Goal: Find specific page/section: Find specific page/section

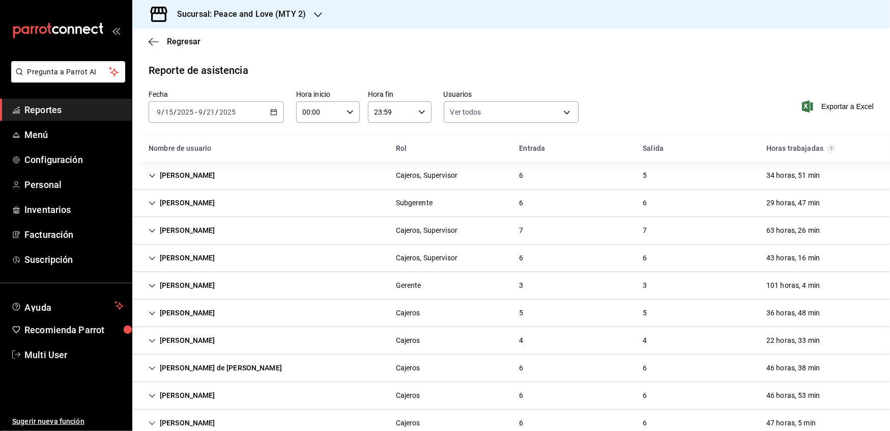
scroll to position [23, 0]
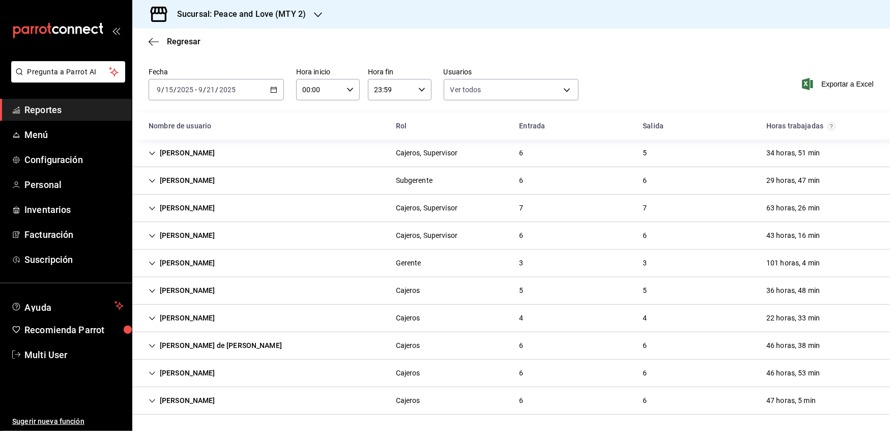
click at [154, 151] on icon "Cell" at bounding box center [152, 153] width 7 height 7
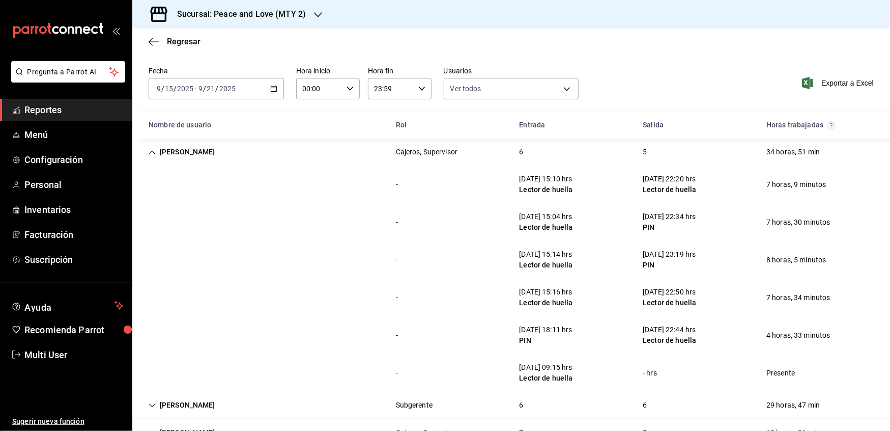
click at [154, 151] on icon "Cell" at bounding box center [152, 152] width 7 height 7
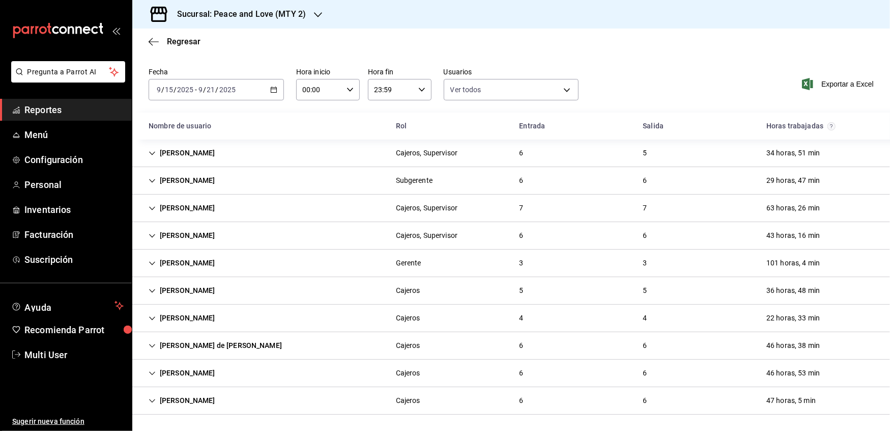
click at [154, 174] on div "[PERSON_NAME]" at bounding box center [182, 180] width 83 height 19
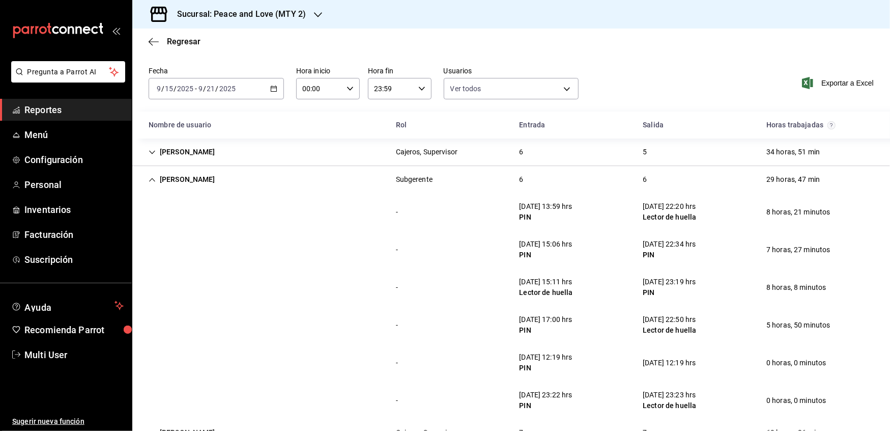
click at [306, 21] on div "Sucursal: Peace and Love (MTY 2)" at bounding box center [234, 14] width 186 height 29
click at [208, 71] on span "Peace and Love (REGIA)" at bounding box center [180, 67] width 78 height 11
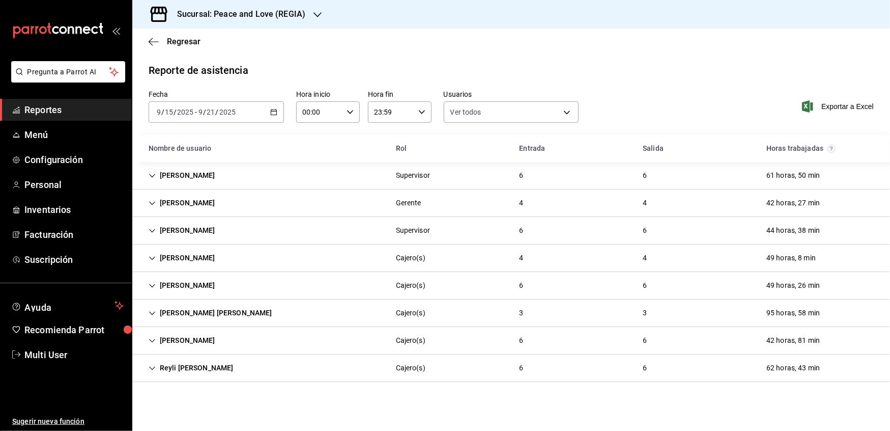
click at [151, 343] on icon "Cell" at bounding box center [152, 340] width 7 height 7
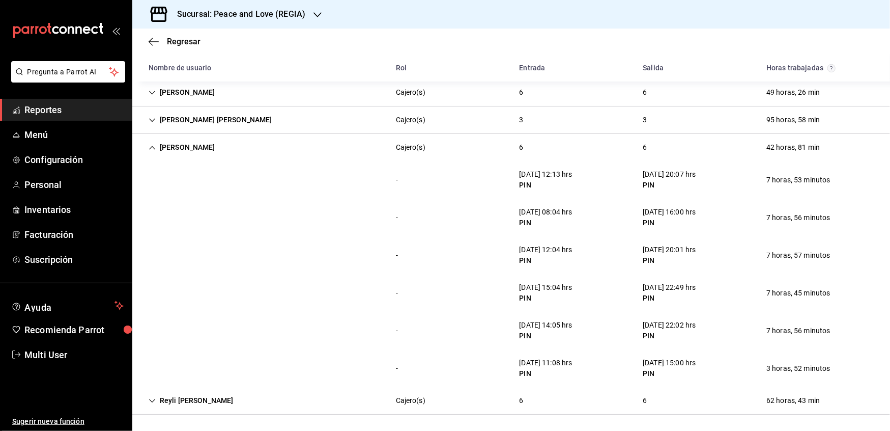
scroll to position [193, 0]
click at [157, 396] on div "Reyli [PERSON_NAME]" at bounding box center [191, 400] width 101 height 19
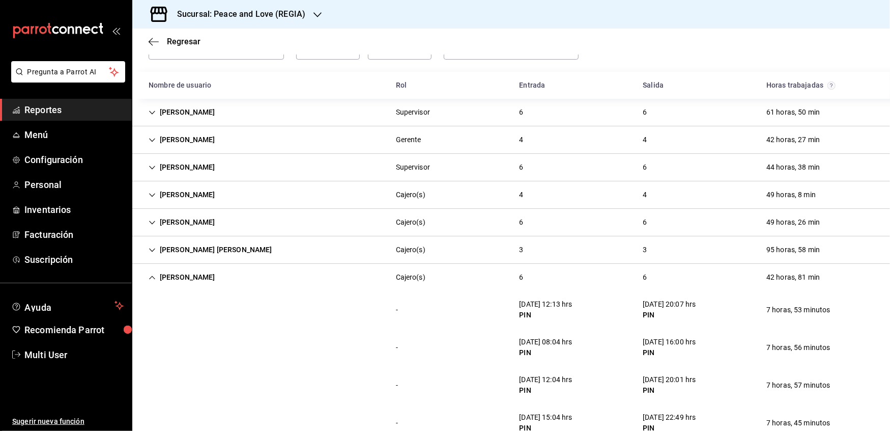
scroll to position [61, 0]
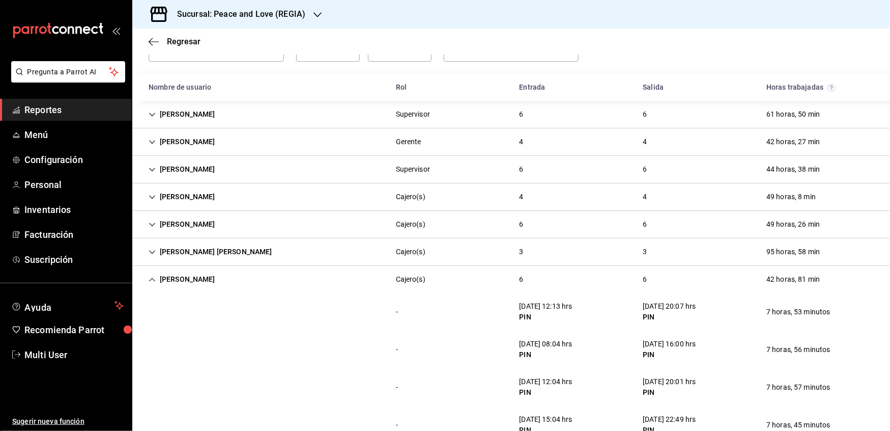
click at [154, 253] on icon "Cell" at bounding box center [152, 251] width 7 height 7
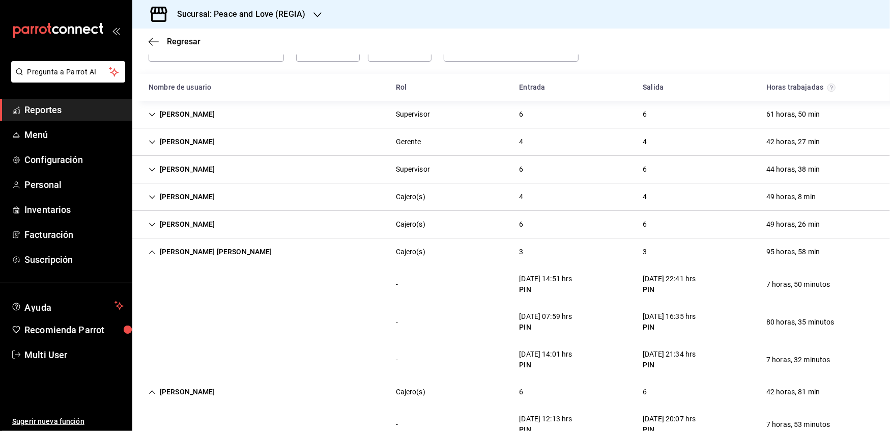
click at [153, 226] on icon "Cell" at bounding box center [152, 224] width 7 height 7
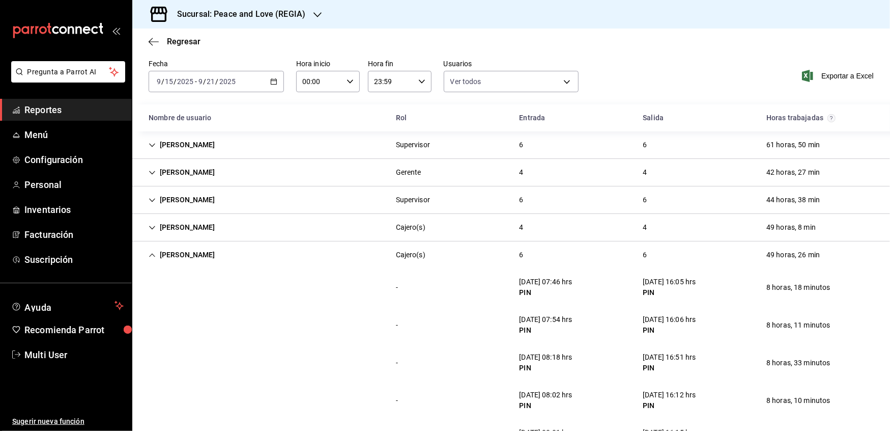
scroll to position [0, 0]
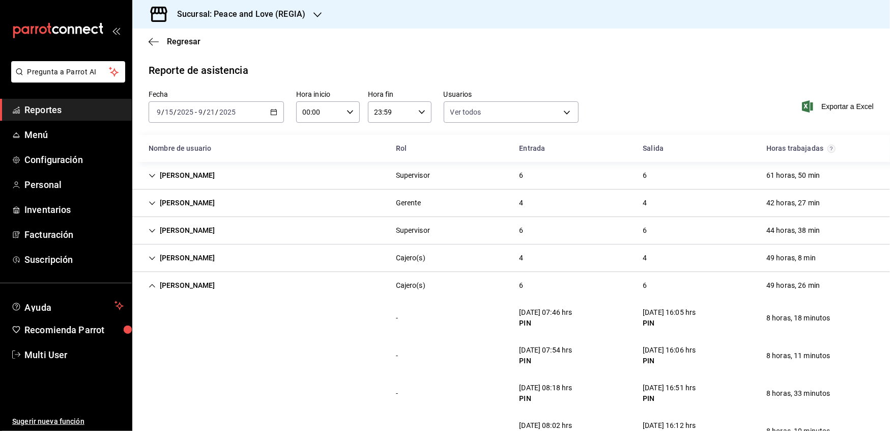
click at [157, 257] on div "[PERSON_NAME]" at bounding box center [182, 257] width 83 height 19
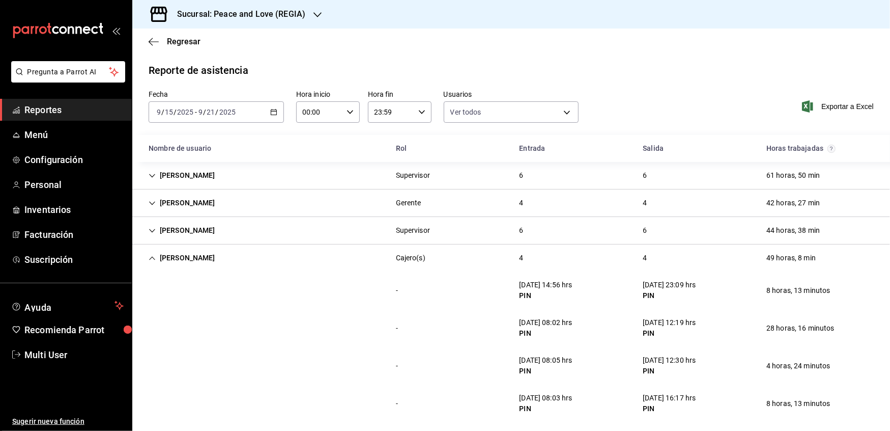
click at [153, 229] on icon "Cell" at bounding box center [152, 230] width 7 height 7
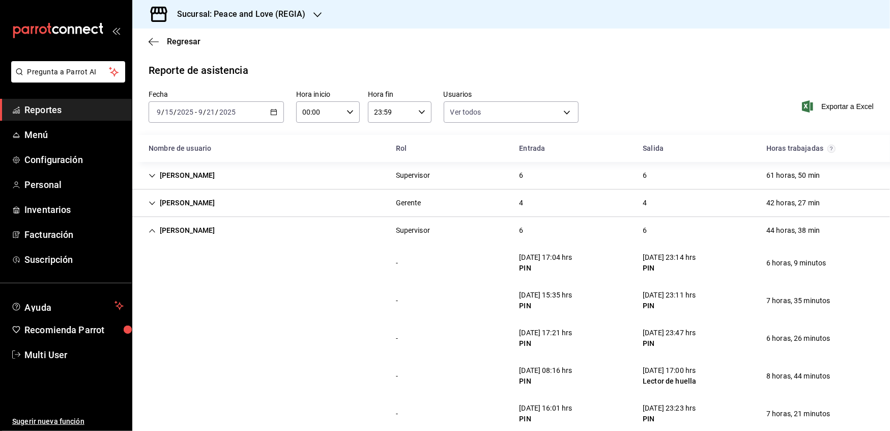
click at [152, 203] on icon "Cell" at bounding box center [152, 203] width 7 height 7
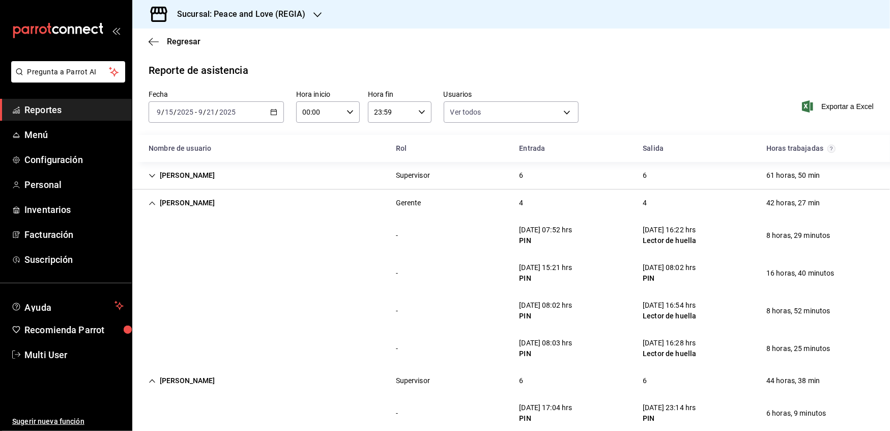
click at [151, 176] on icon "Cell" at bounding box center [152, 175] width 7 height 7
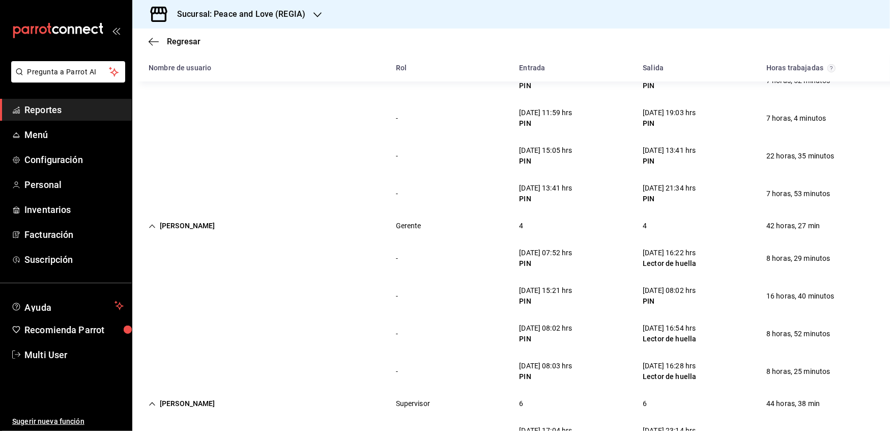
scroll to position [204, 0]
